Goal: Information Seeking & Learning: Check status

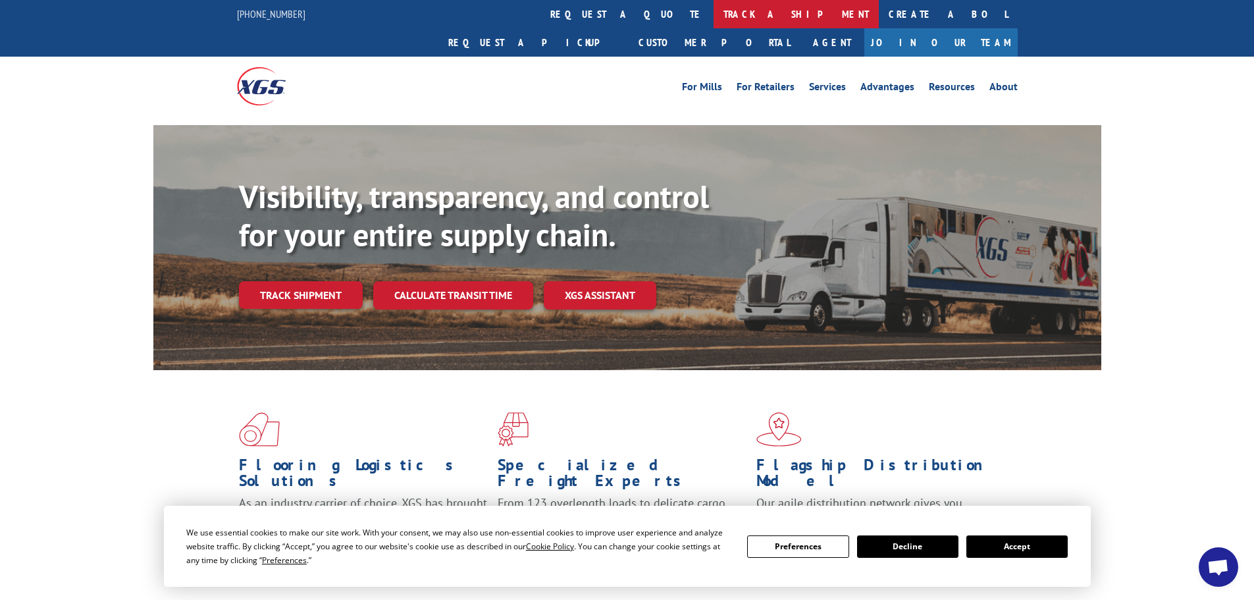
click at [713, 12] on link "track a shipment" at bounding box center [795, 14] width 165 height 28
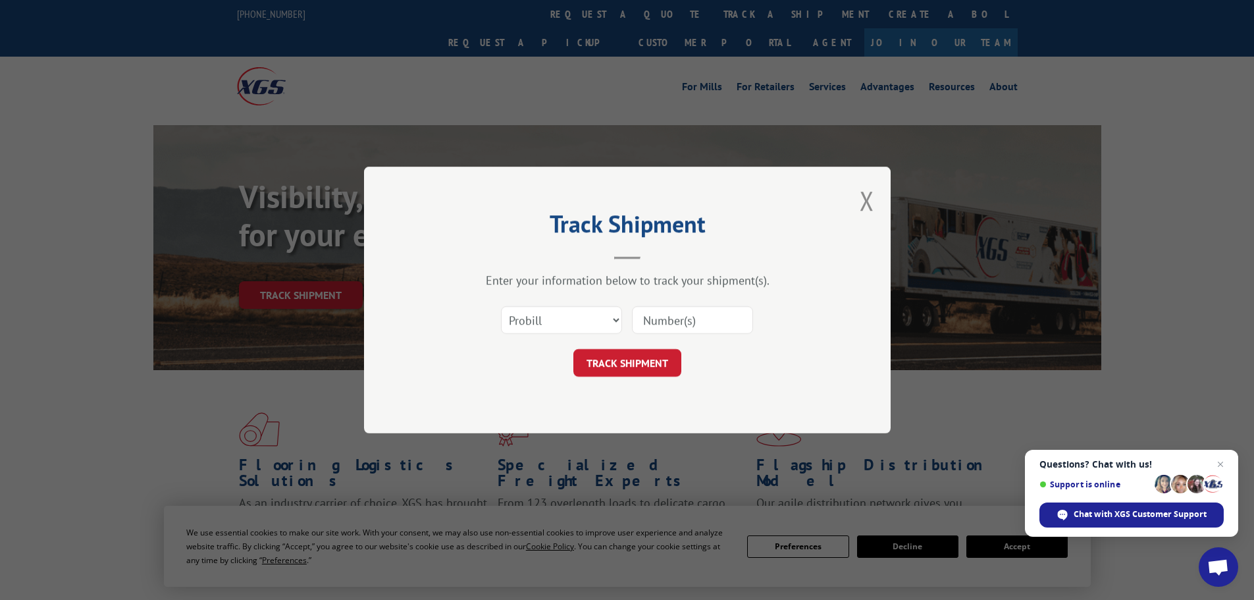
click at [692, 320] on input at bounding box center [692, 320] width 121 height 28
paste input "17663958"
type input "17663958"
click at [664, 357] on button "TRACK SHIPMENT" at bounding box center [627, 363] width 108 height 28
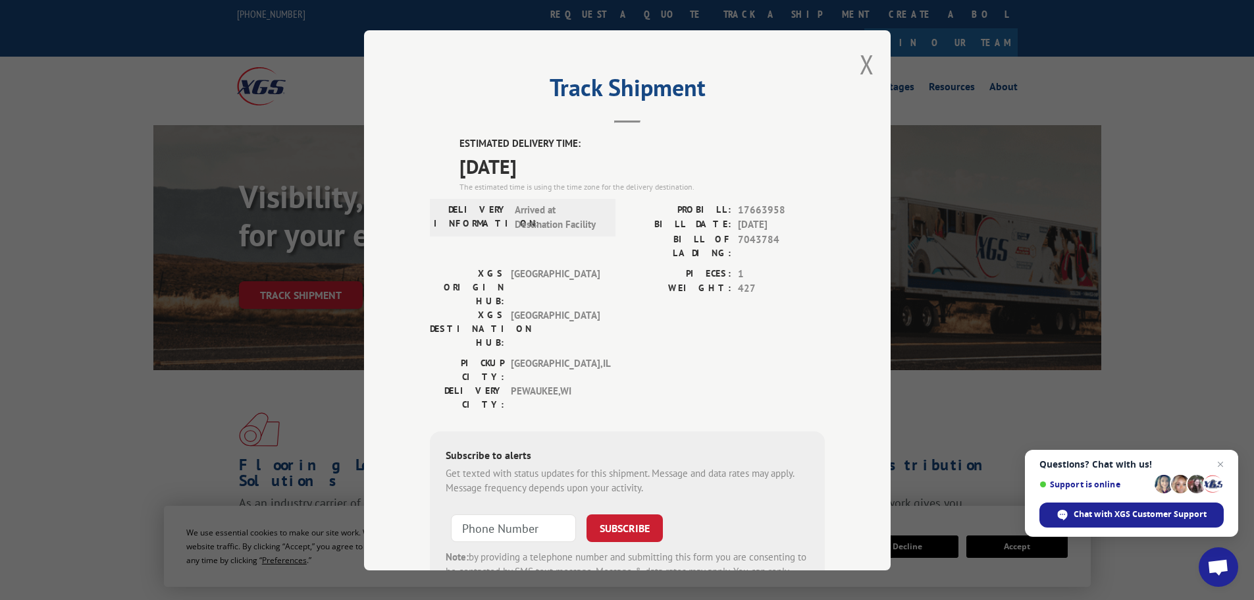
drag, startPoint x: 859, startPoint y: 70, endPoint x: 934, endPoint y: 461, distance: 398.7
click at [863, 75] on button "Close modal" at bounding box center [866, 64] width 14 height 35
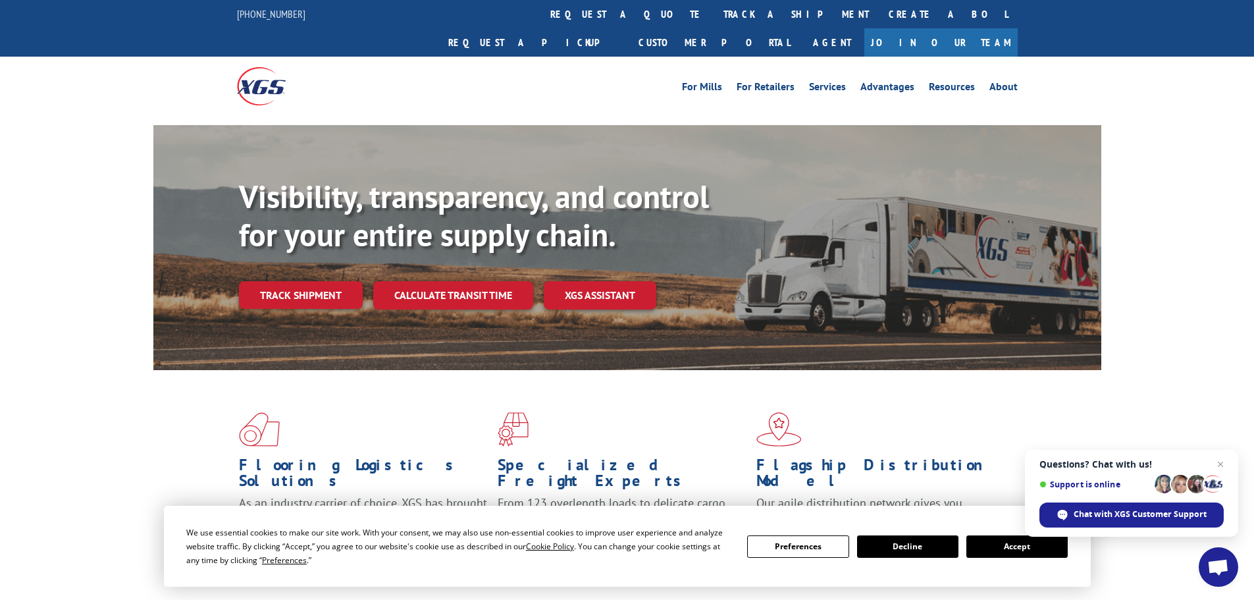
drag, startPoint x: 1003, startPoint y: 549, endPoint x: 990, endPoint y: 531, distance: 22.1
click at [1003, 548] on button "Accept" at bounding box center [1016, 546] width 101 height 22
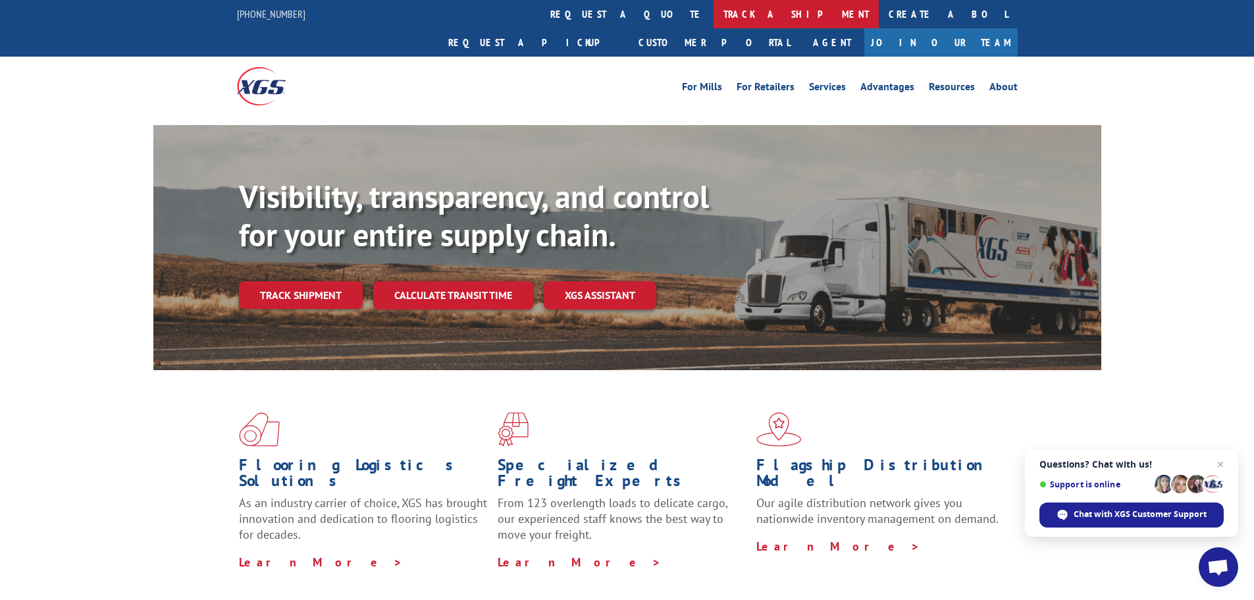
click at [713, 18] on link "track a shipment" at bounding box center [795, 14] width 165 height 28
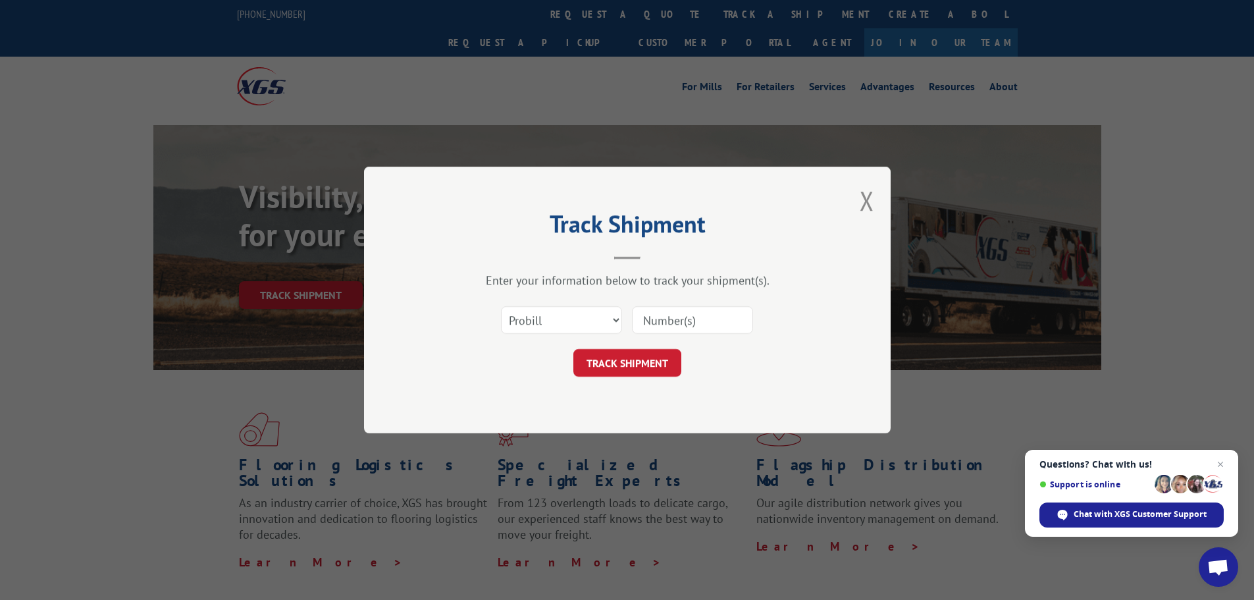
click at [675, 316] on input at bounding box center [692, 320] width 121 height 28
paste input "17637843"
type input "17637843"
click at [640, 353] on button "TRACK SHIPMENT" at bounding box center [627, 363] width 108 height 28
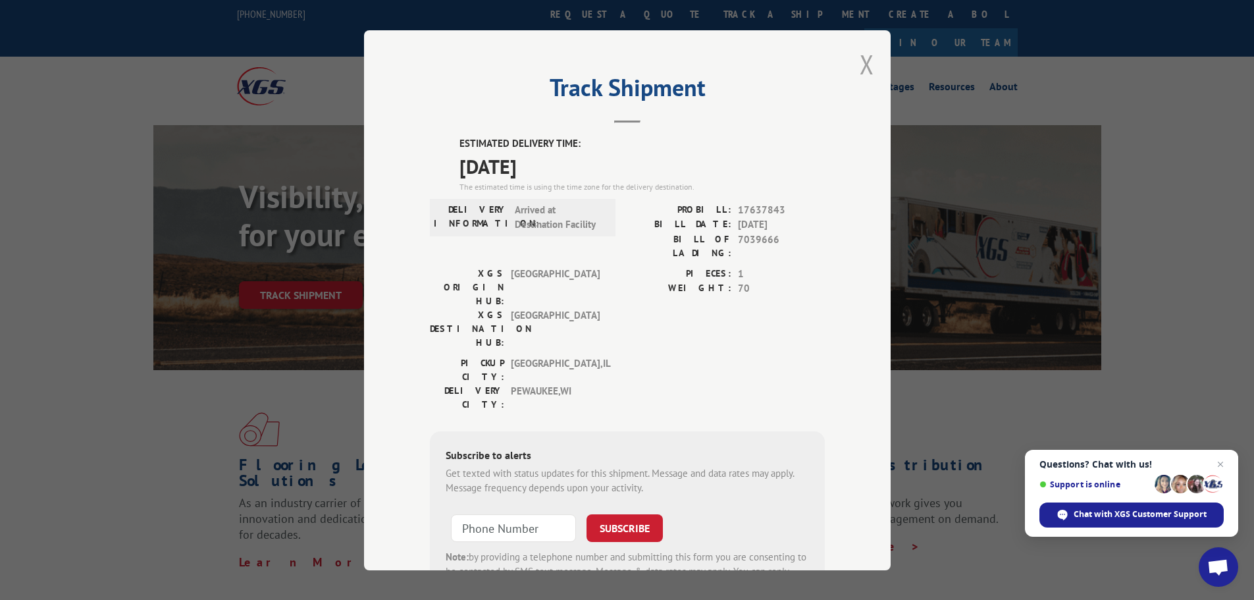
click at [859, 67] on button "Close modal" at bounding box center [866, 64] width 14 height 35
